Goal: Task Accomplishment & Management: Complete application form

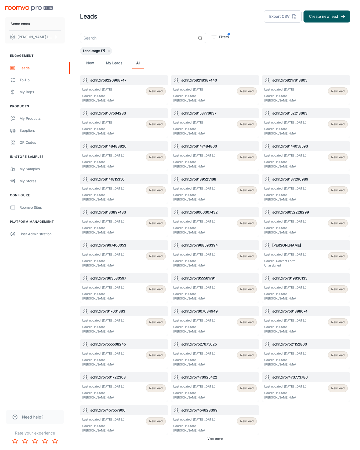
click at [327, 17] on button "Create new lead" at bounding box center [327, 17] width 47 height 12
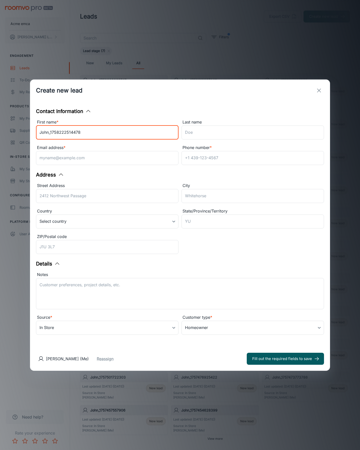
type input "John_1758222514478"
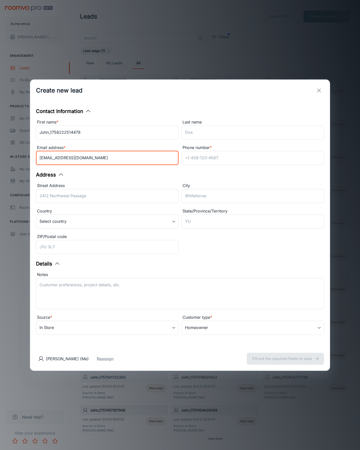
type input "[EMAIL_ADDRESS][DOMAIN_NAME]"
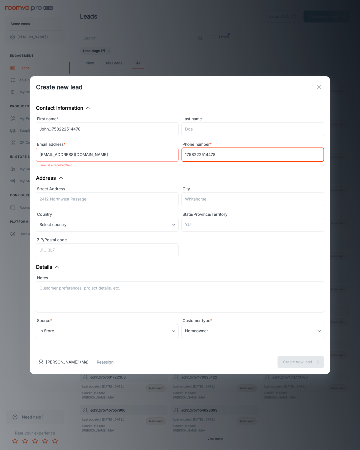
type input "1758222514478"
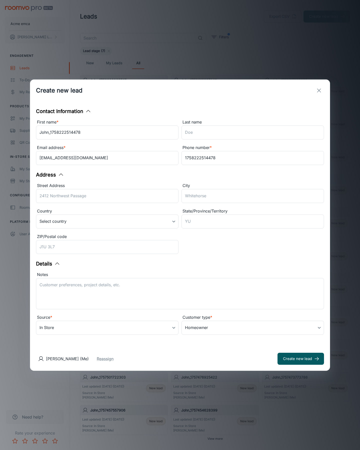
click at [301, 359] on button "Create new lead" at bounding box center [301, 359] width 47 height 12
